Goal: Task Accomplishment & Management: Complete application form

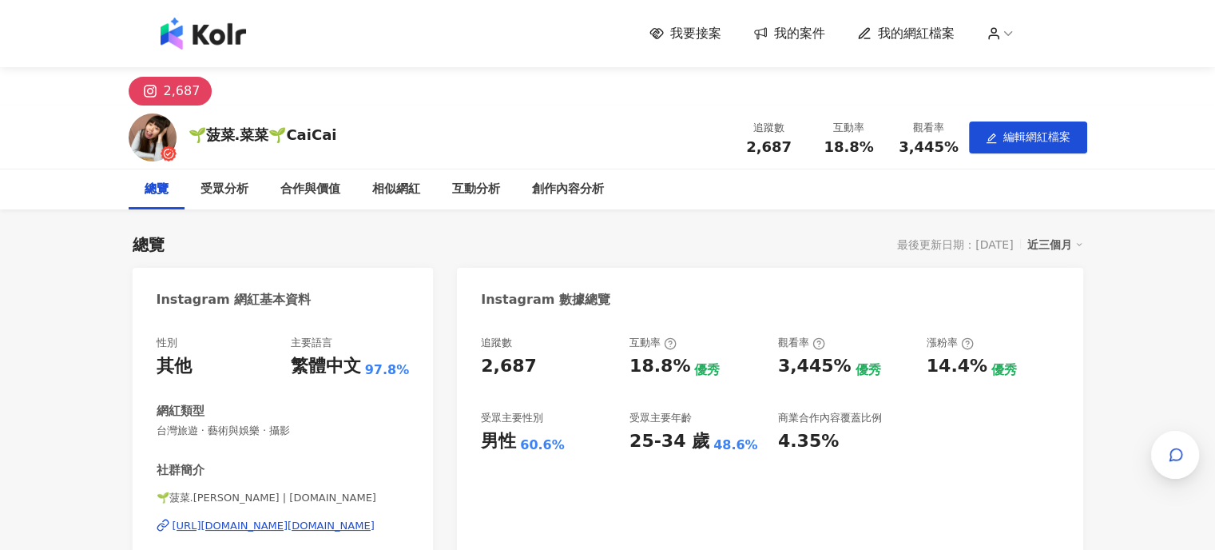
click at [787, 29] on span "我的案件" at bounding box center [799, 34] width 51 height 18
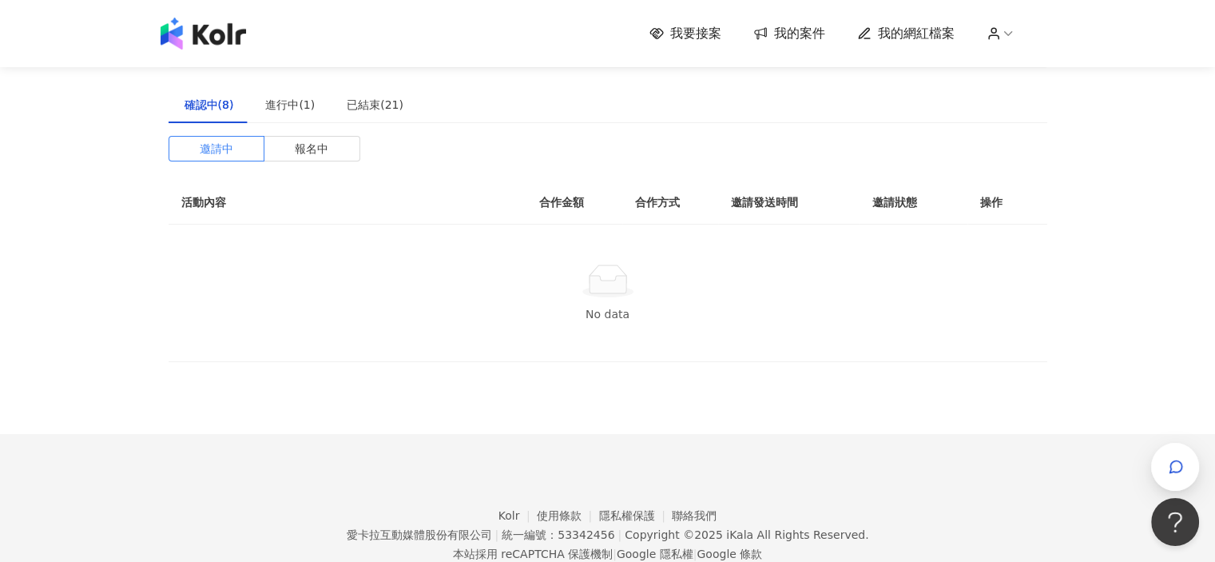
click at [697, 38] on span "我要接案" at bounding box center [695, 34] width 51 height 18
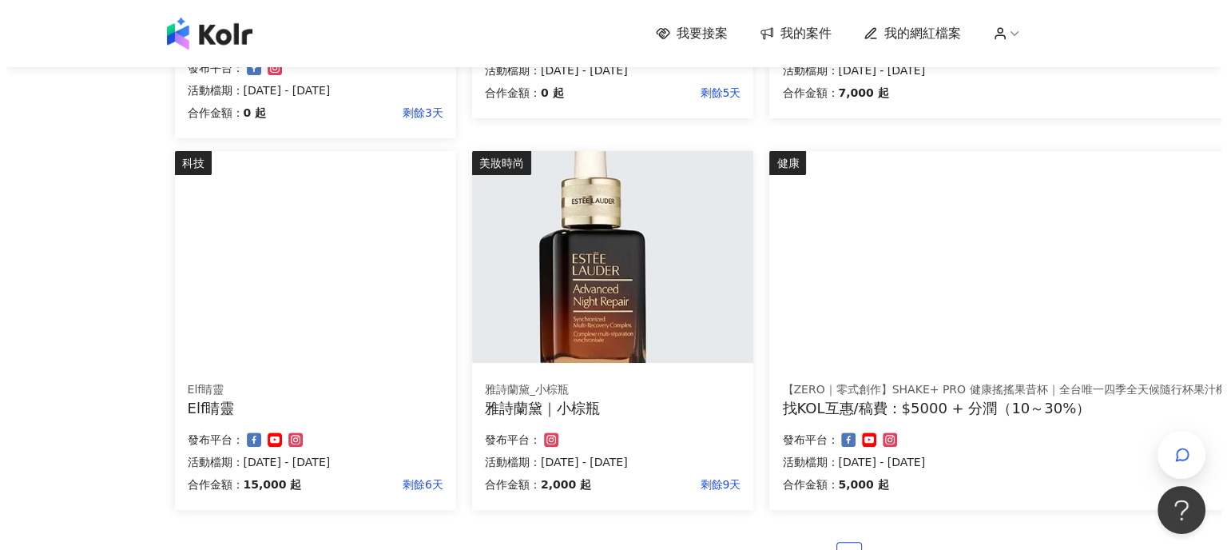
scroll to position [879, 0]
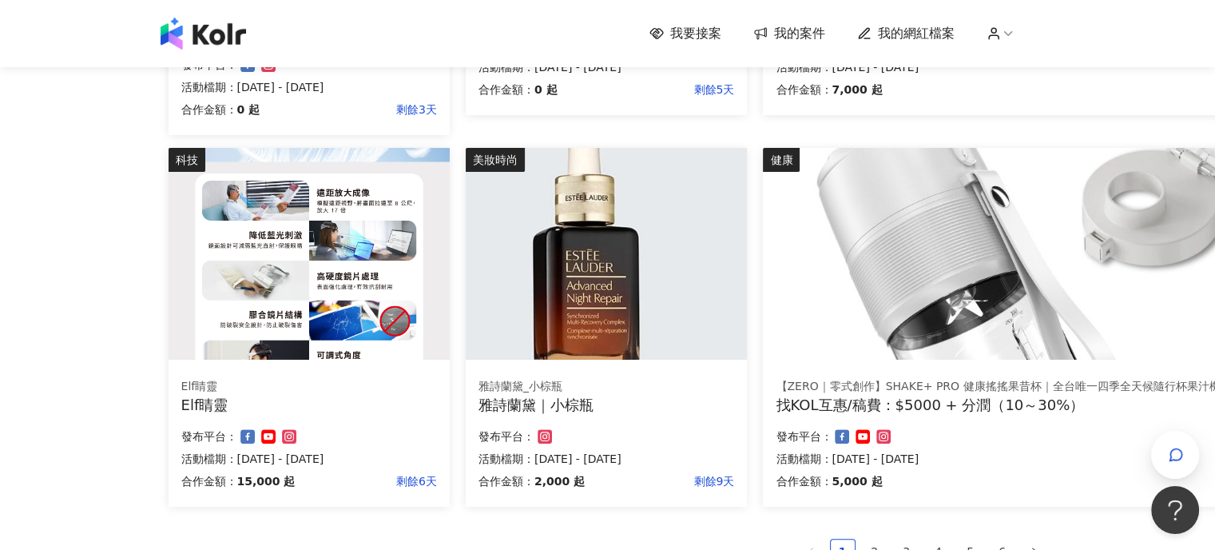
click at [656, 338] on img at bounding box center [606, 254] width 281 height 212
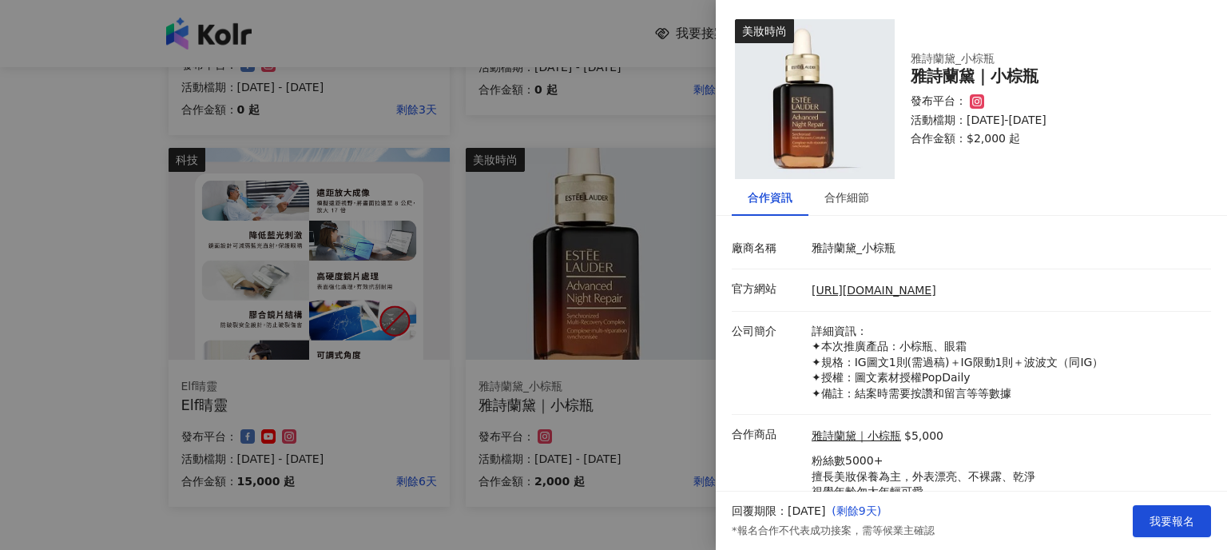
scroll to position [60, 0]
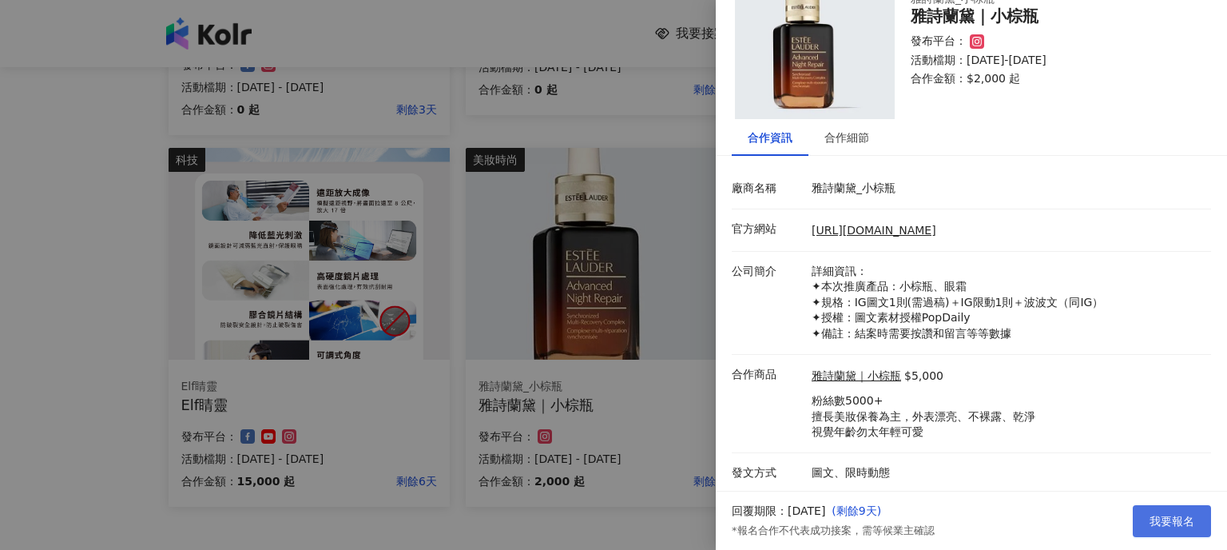
click at [1163, 526] on span "我要報名" at bounding box center [1171, 520] width 45 height 13
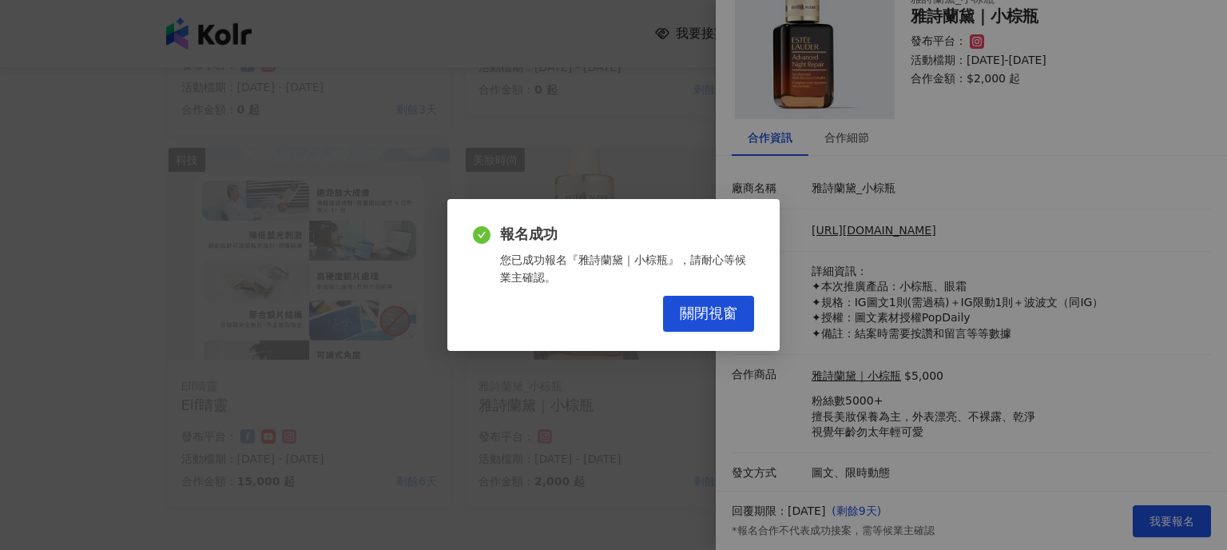
click at [754, 305] on div "報名成功 您已成功報名『雅詩蘭黛｜小棕瓶』，請耐心等候業主確認。 關閉視窗" at bounding box center [613, 275] width 332 height 152
click at [737, 308] on button "關閉視窗" at bounding box center [708, 314] width 91 height 36
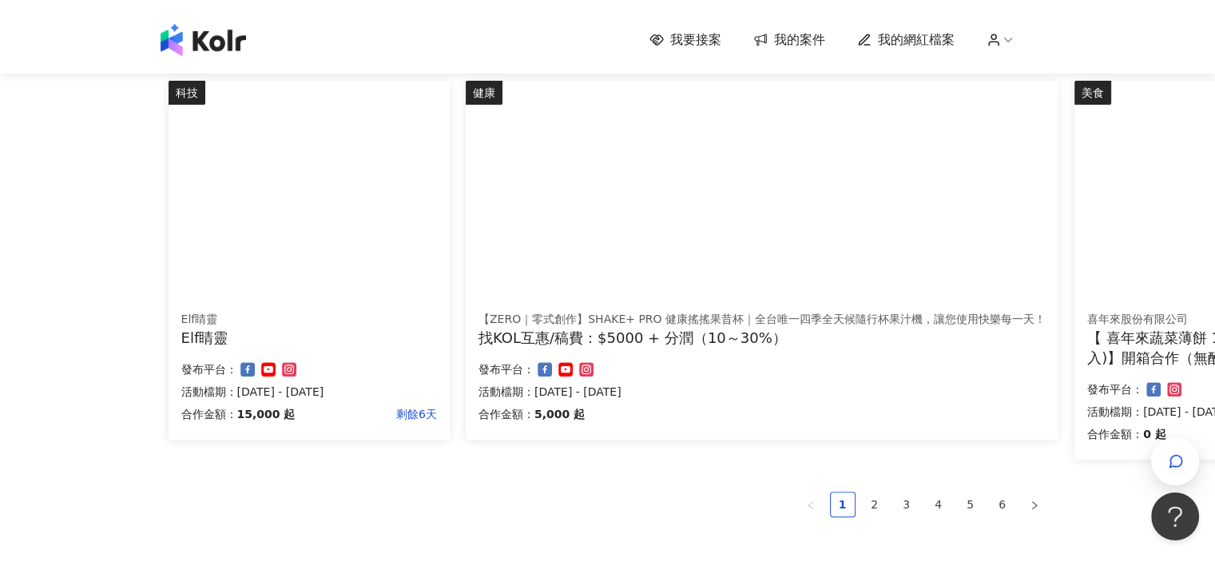
scroll to position [1038, 0]
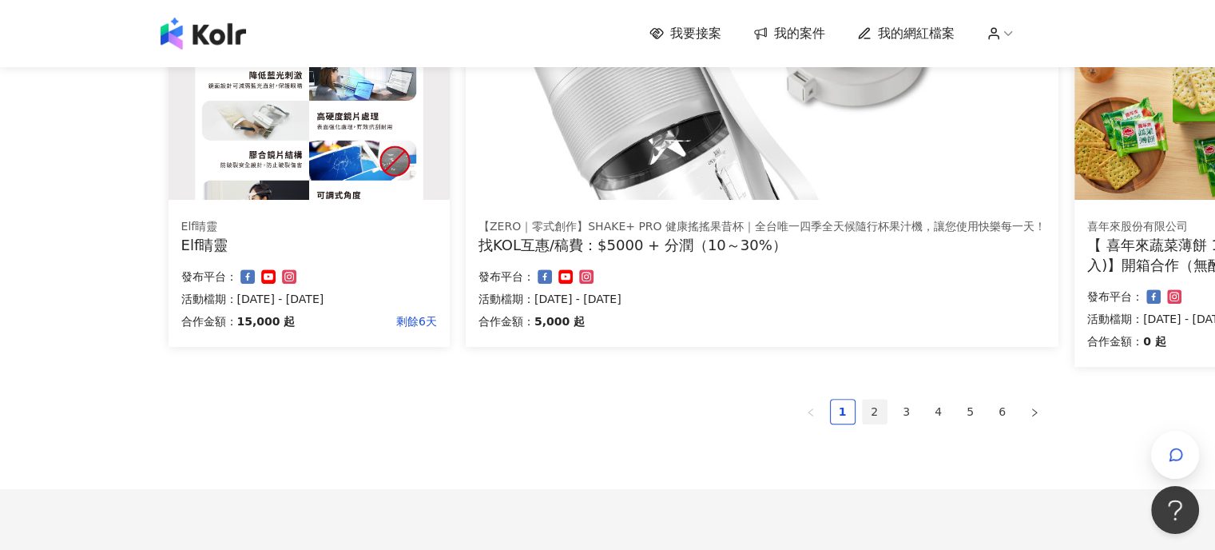
click at [880, 407] on link "2" at bounding box center [875, 411] width 24 height 24
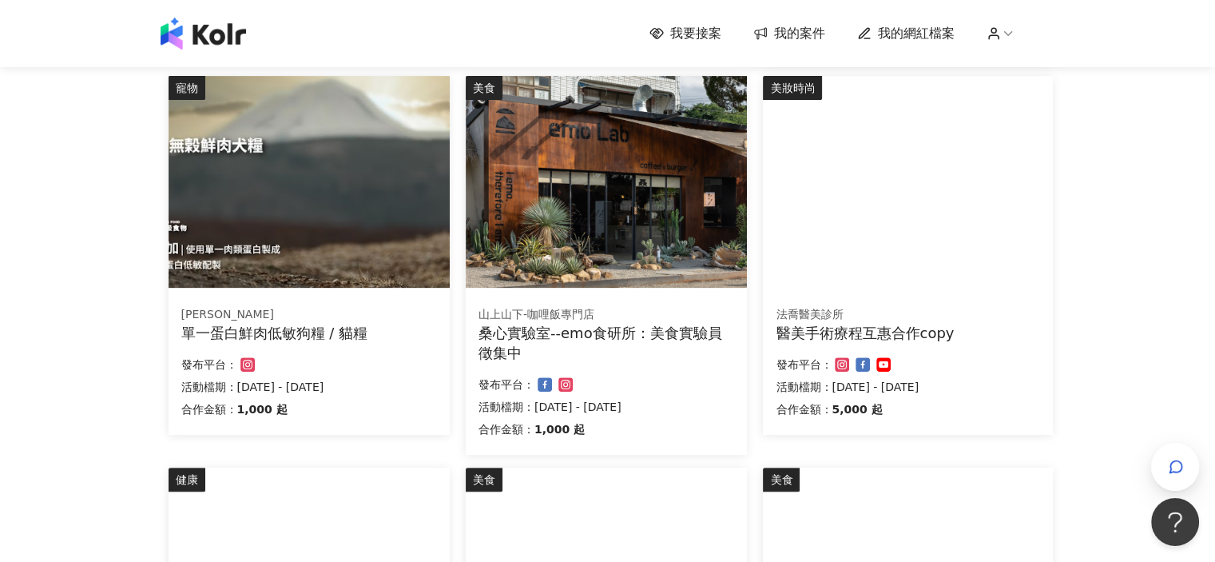
scroll to position [959, 0]
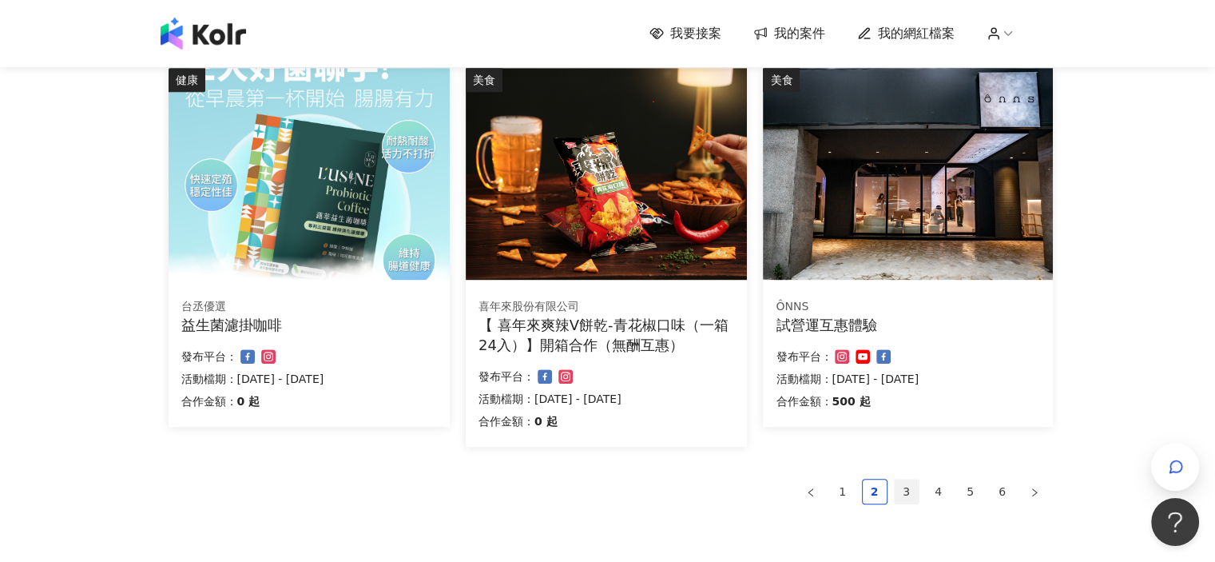
click at [908, 491] on link "3" at bounding box center [907, 491] width 24 height 24
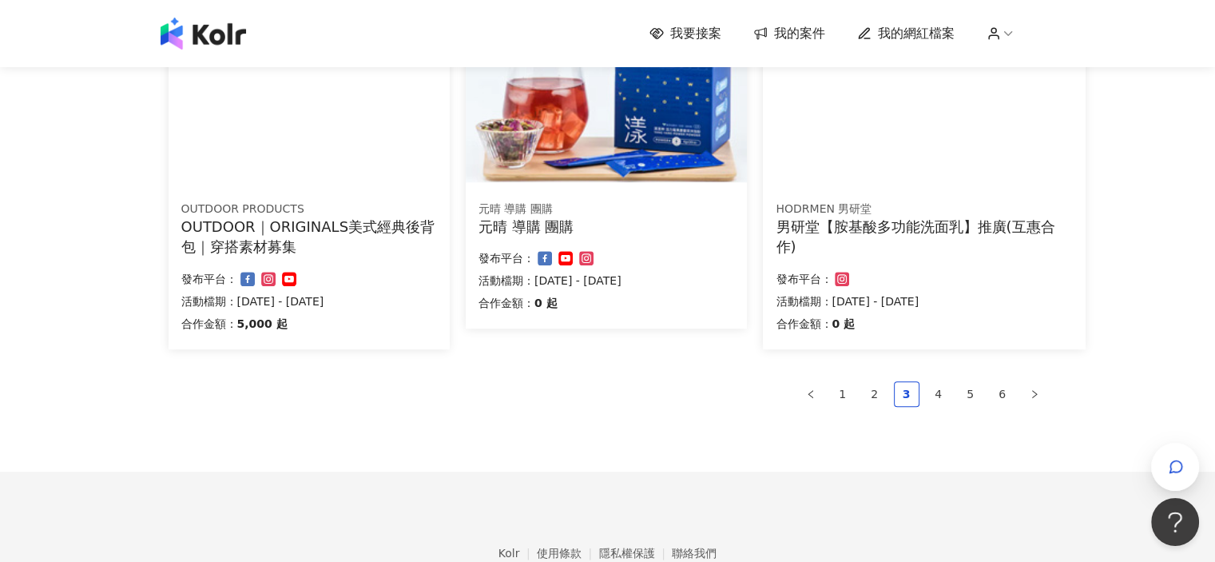
scroll to position [1018, 0]
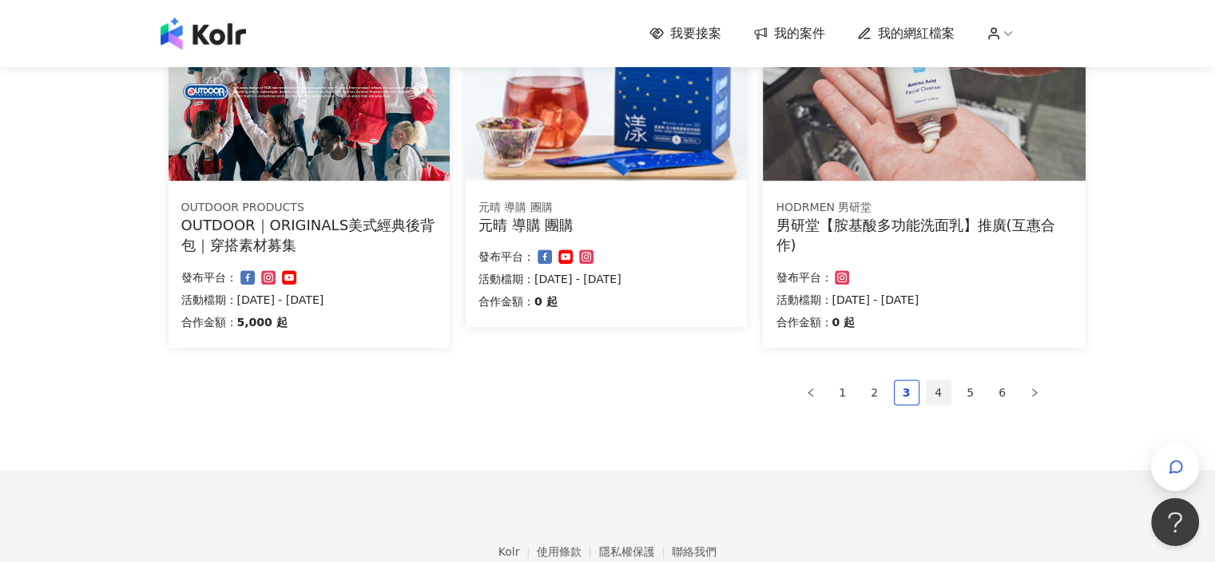
click at [939, 399] on link "4" at bounding box center [939, 392] width 24 height 24
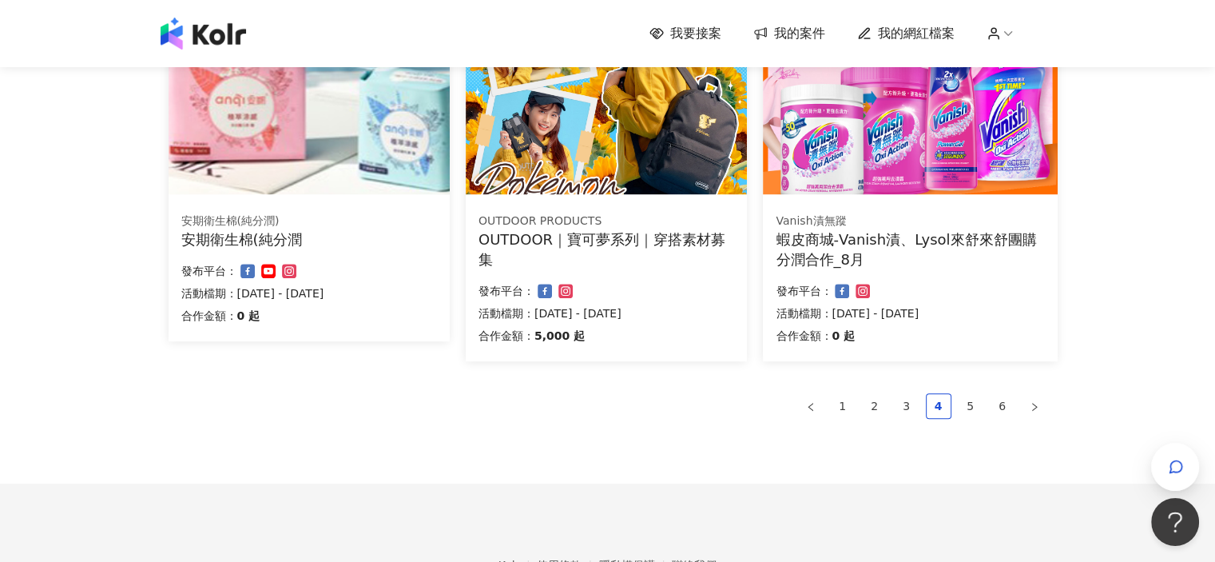
scroll to position [1138, 0]
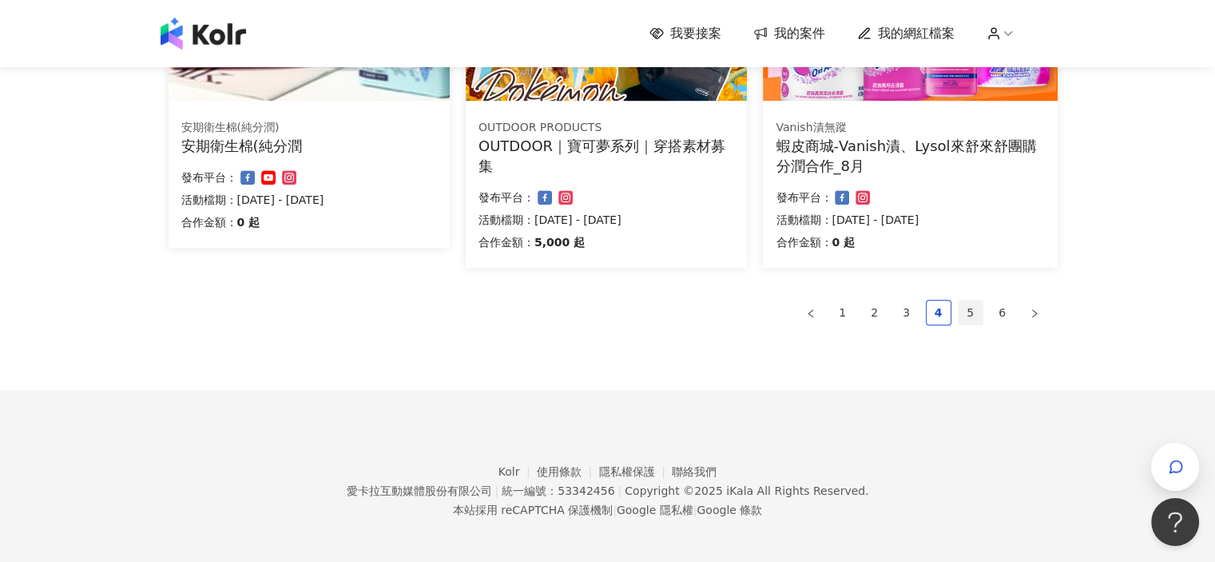
click at [978, 322] on link "5" at bounding box center [971, 312] width 24 height 24
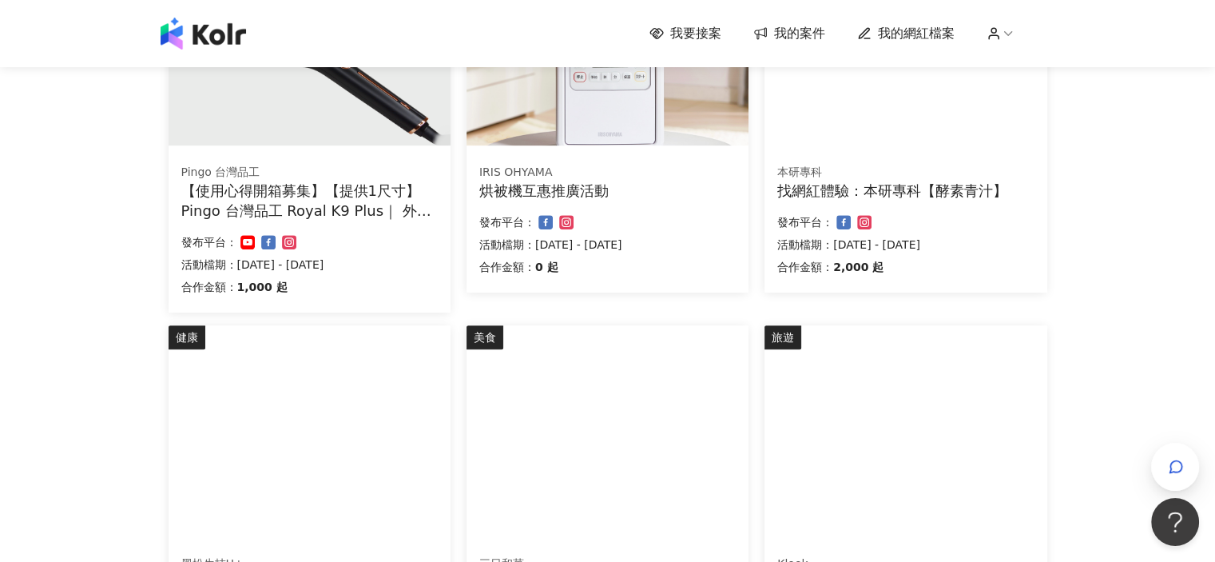
scroll to position [898, 0]
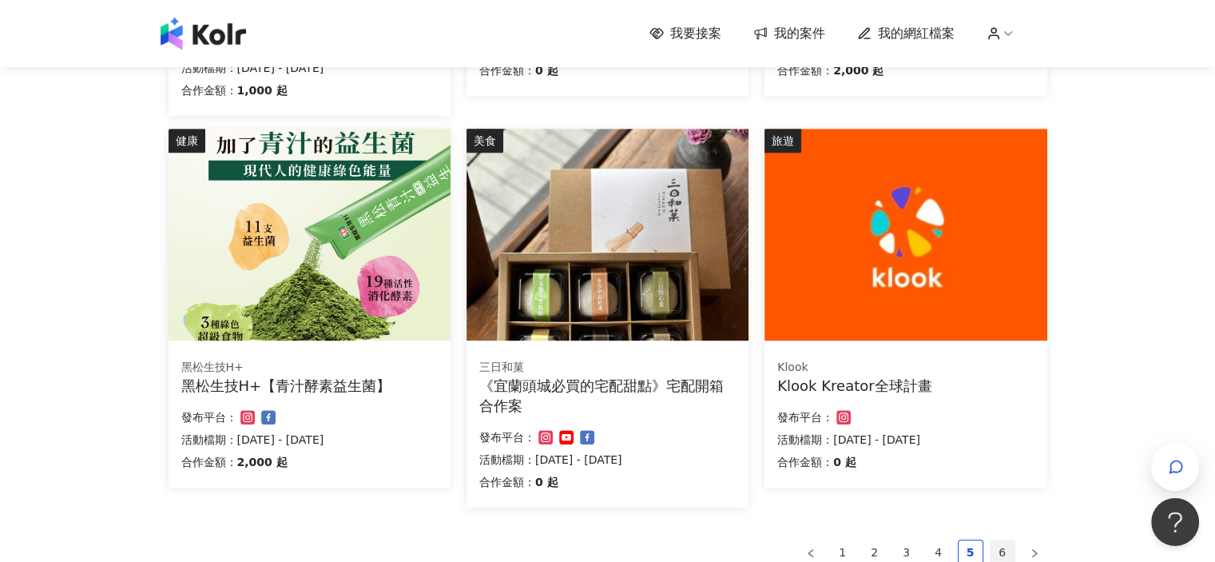
click at [1001, 549] on link "6" at bounding box center [1003, 552] width 24 height 24
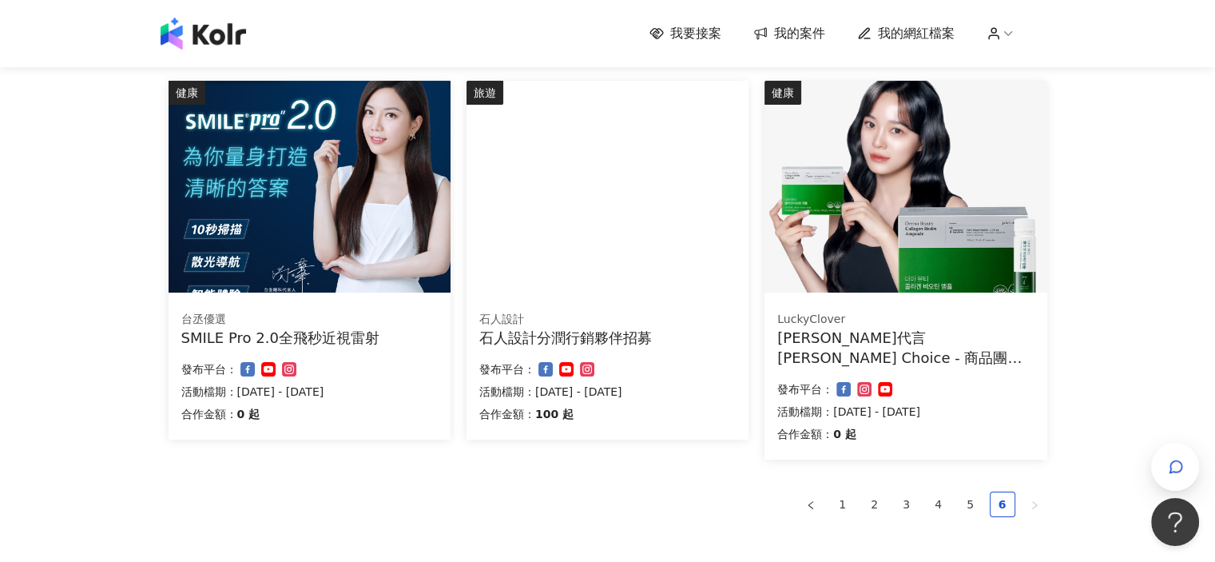
scroll to position [360, 0]
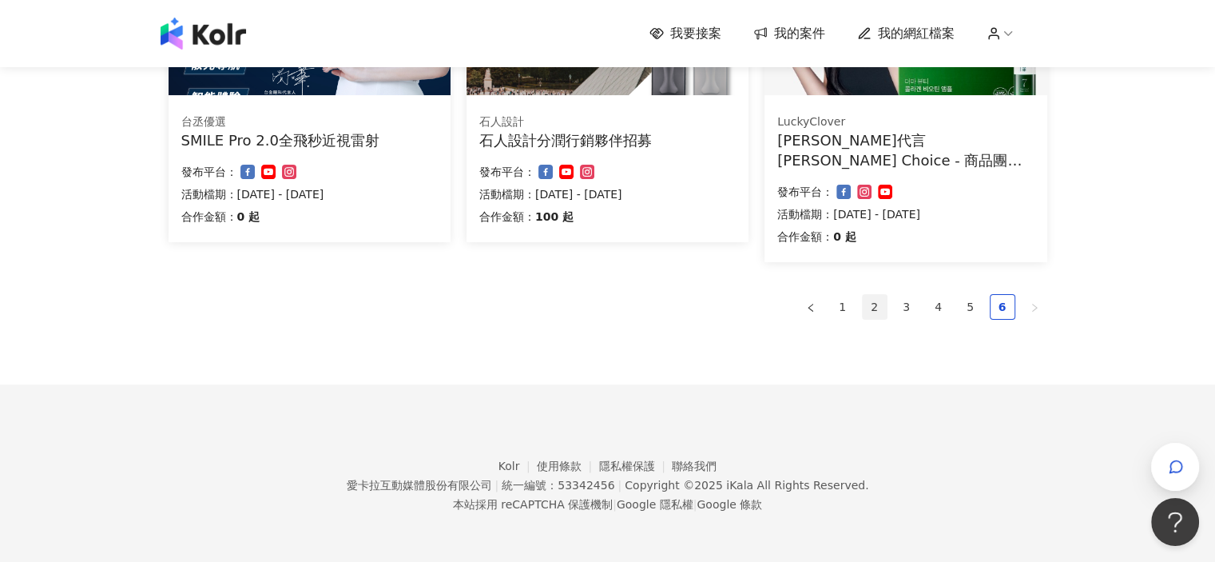
click at [869, 313] on link "2" at bounding box center [875, 307] width 24 height 24
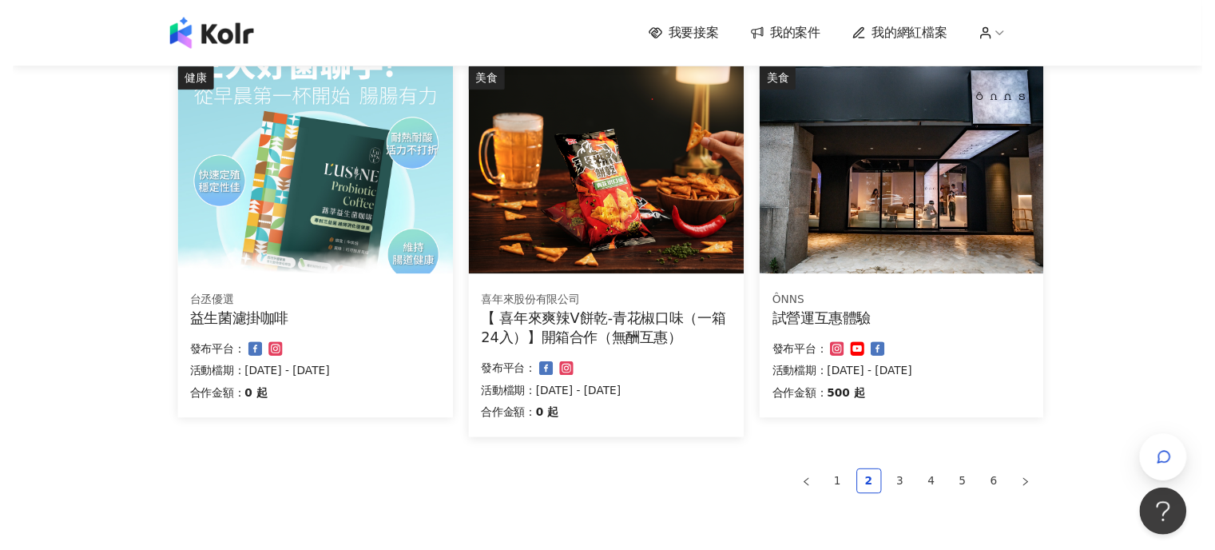
scroll to position [1038, 0]
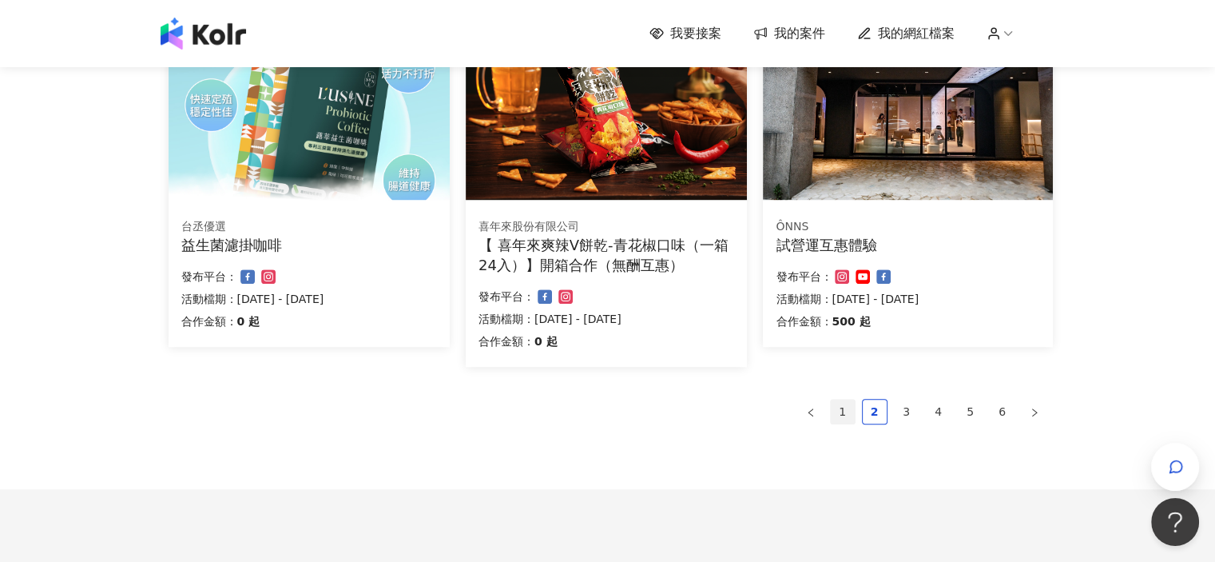
click at [847, 412] on link "1" at bounding box center [843, 411] width 24 height 24
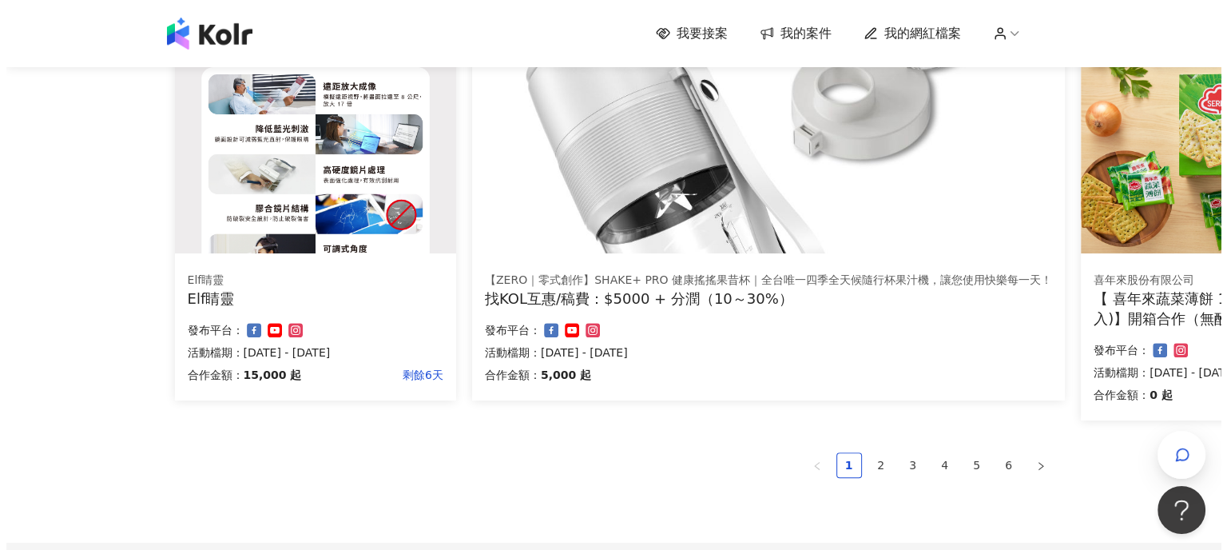
scroll to position [959, 0]
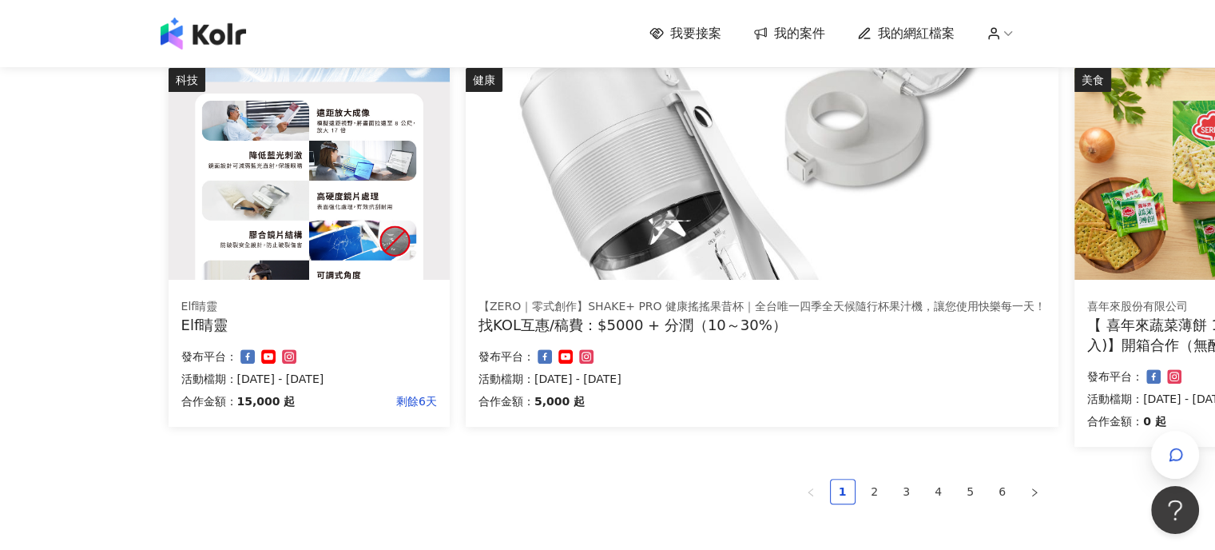
click at [373, 284] on div "科技 Elf睛靈 Elf睛靈 合作金額： 15,000 起 剩餘6天 發布平台： 活動檔期：2025/8/13 - 2025/8/20" at bounding box center [309, 247] width 281 height 359
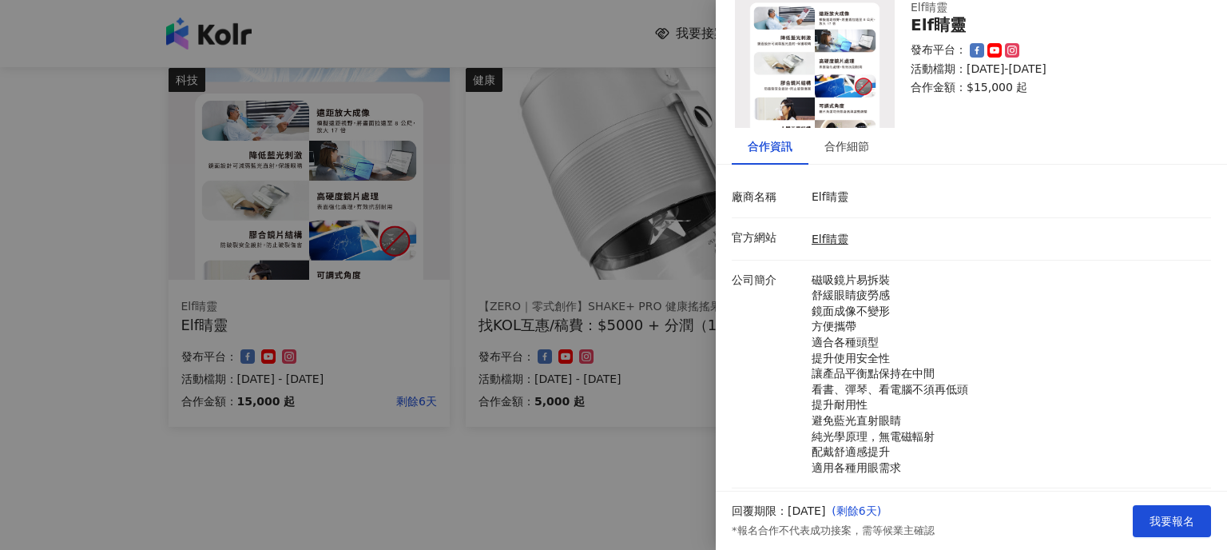
scroll to position [80, 0]
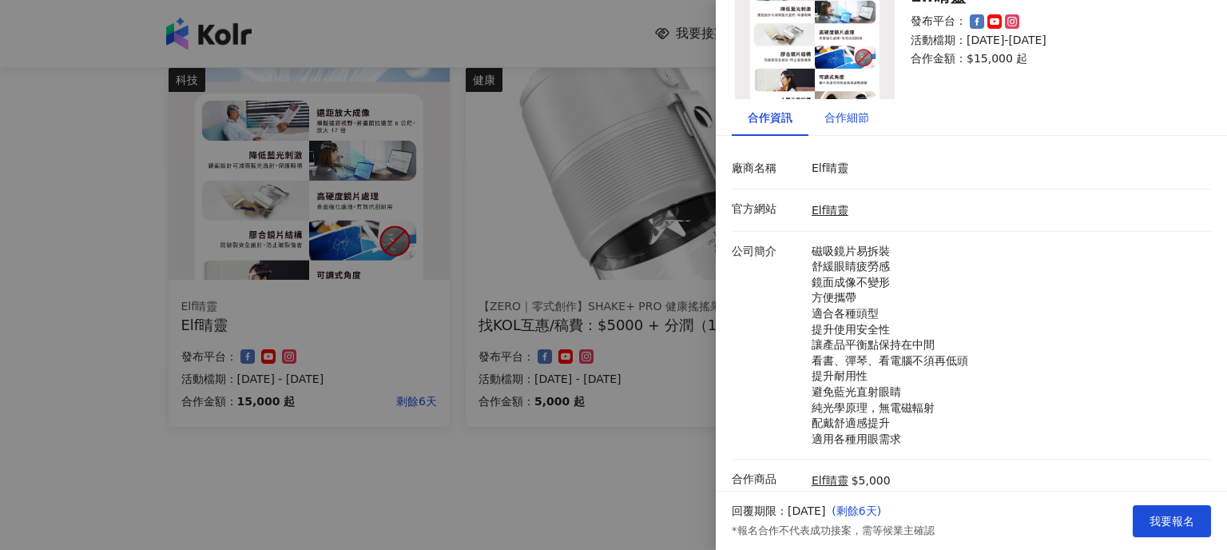
click at [848, 115] on div "合作細節" at bounding box center [846, 118] width 45 height 18
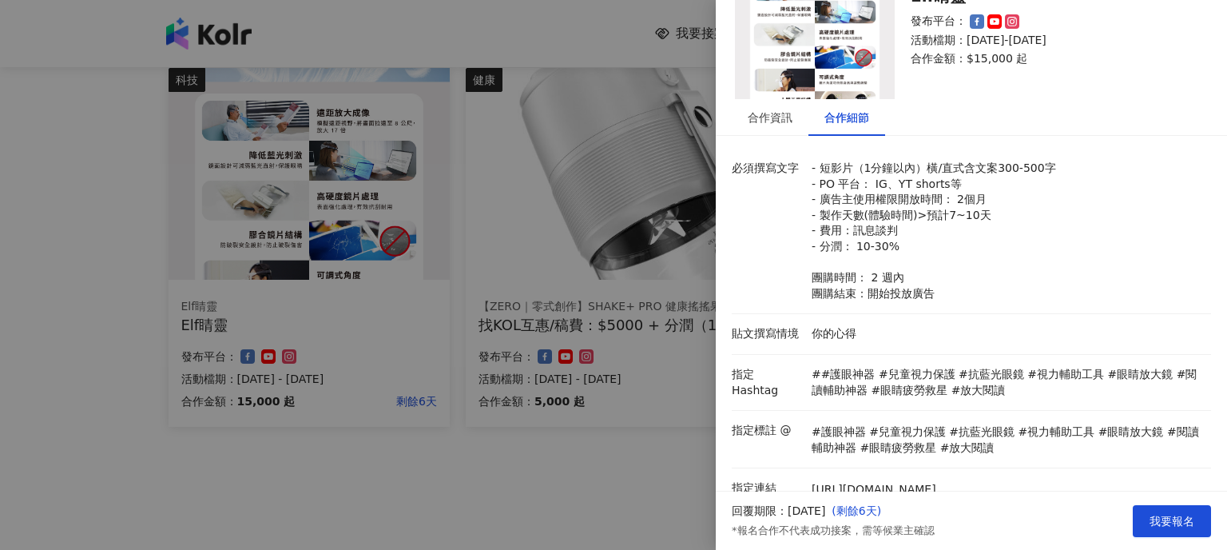
click at [102, 384] on div at bounding box center [613, 275] width 1227 height 550
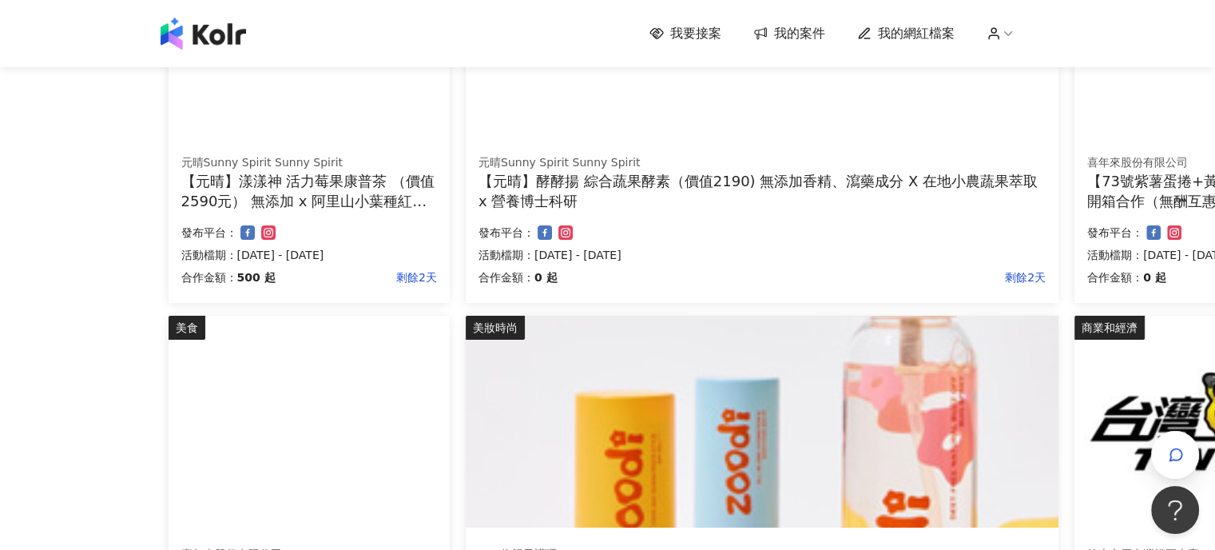
scroll to position [0, 0]
